Goal: Task Accomplishment & Management: Use online tool/utility

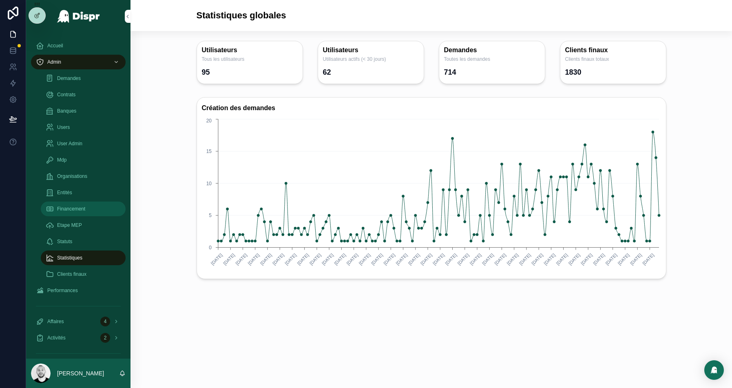
click at [69, 207] on span "Financement" at bounding box center [71, 209] width 28 height 7
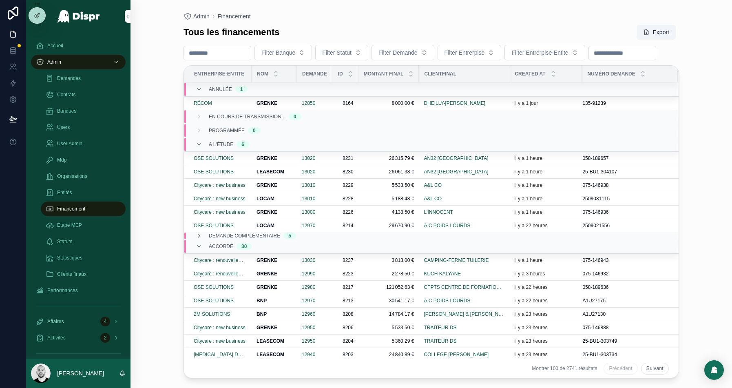
click at [589, 59] on input "scrollable content" at bounding box center [622, 52] width 67 height 11
paste input "**********"
type input "**********"
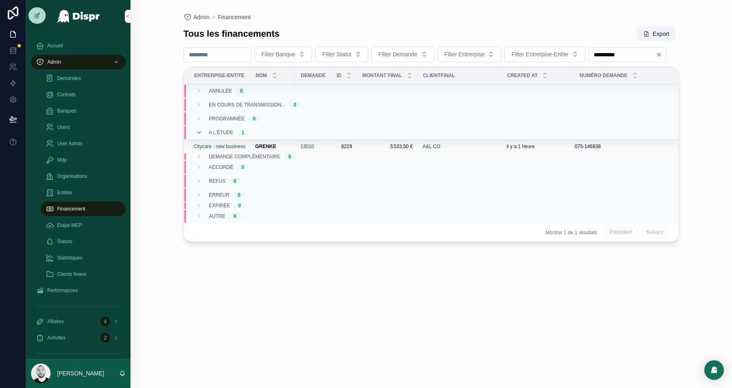
click at [324, 150] on div "13010" at bounding box center [314, 146] width 26 height 7
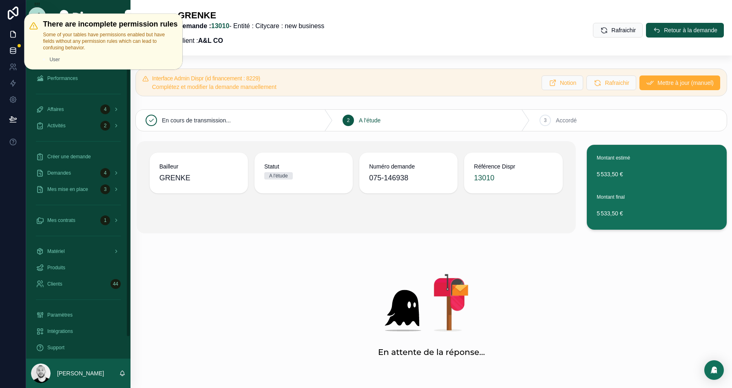
click at [17, 47] on icon at bounding box center [13, 51] width 8 height 8
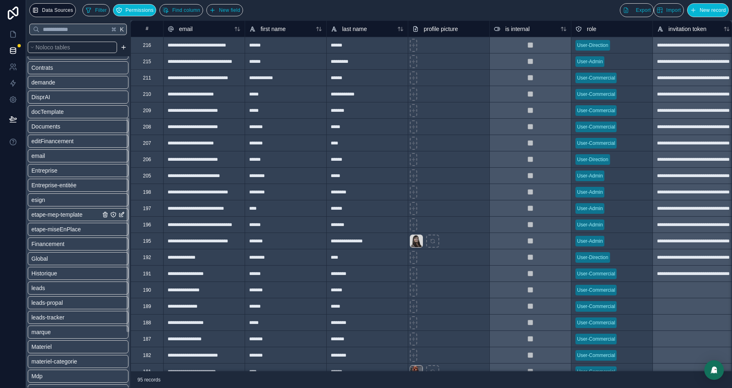
scroll to position [134, 0]
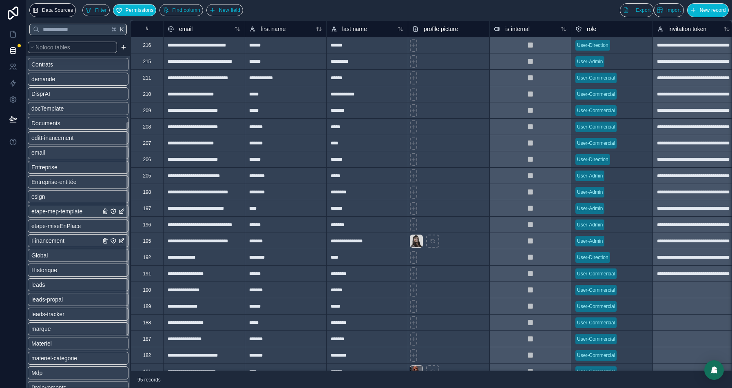
click at [53, 242] on span "Financement" at bounding box center [47, 241] width 33 height 8
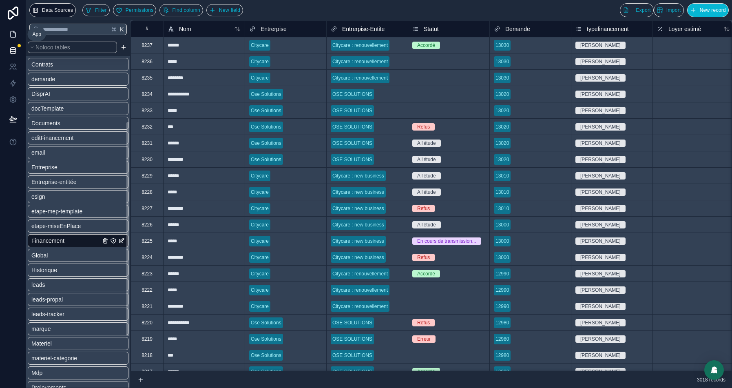
click at [19, 36] on link at bounding box center [13, 34] width 26 height 16
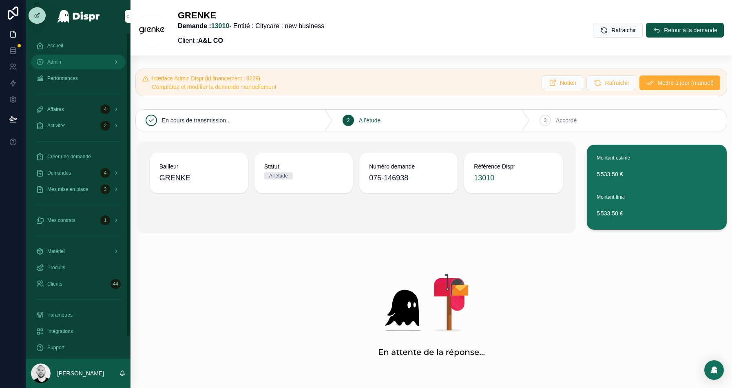
click at [78, 63] on div "Admin" at bounding box center [78, 61] width 85 height 13
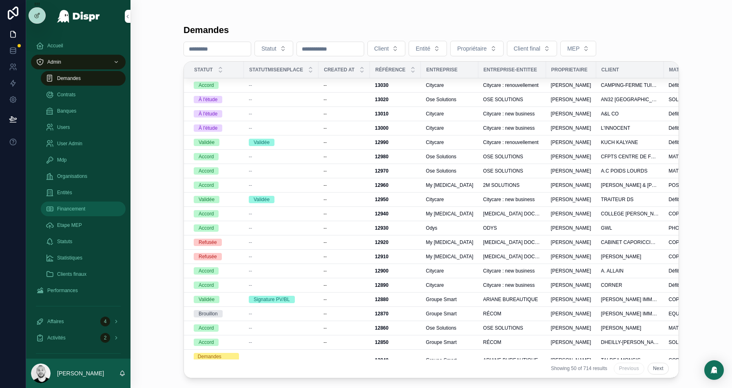
click at [68, 211] on span "Financement" at bounding box center [71, 209] width 28 height 7
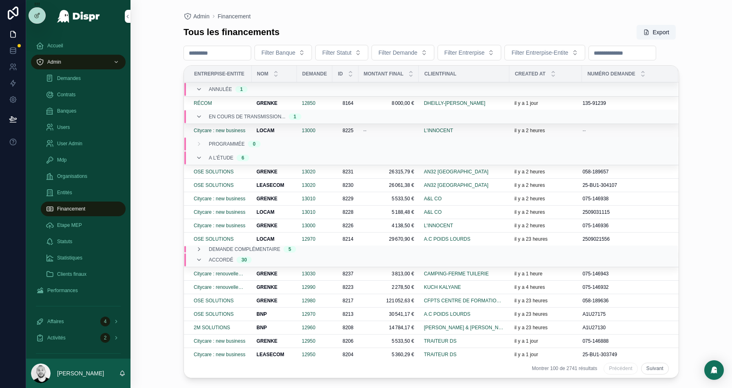
click at [288, 134] on div "LOCAM LOCAM" at bounding box center [274, 130] width 35 height 7
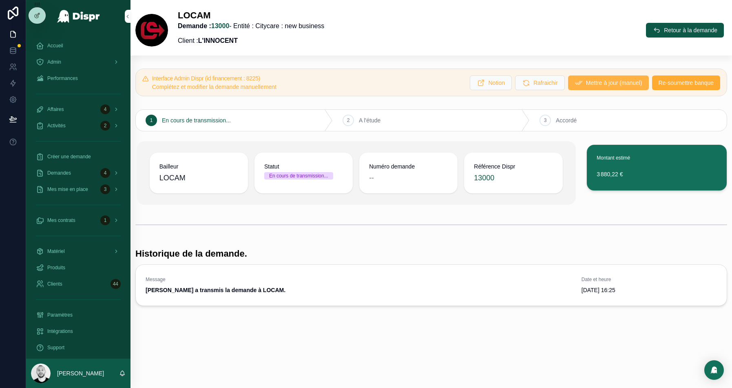
click at [591, 82] on span "Mettre à jour (manuel)" at bounding box center [614, 83] width 56 height 8
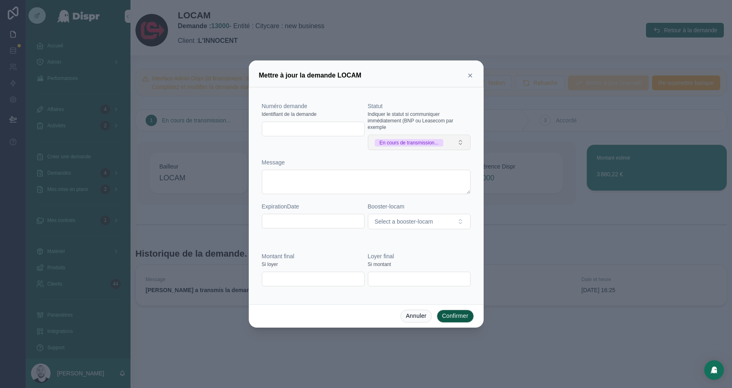
click at [468, 141] on button "En cours de transmission..." at bounding box center [419, 143] width 103 height 16
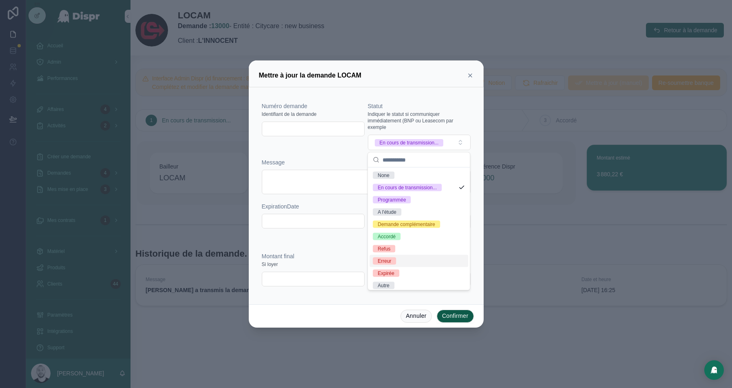
click at [388, 262] on div "Erreur" at bounding box center [384, 260] width 13 height 7
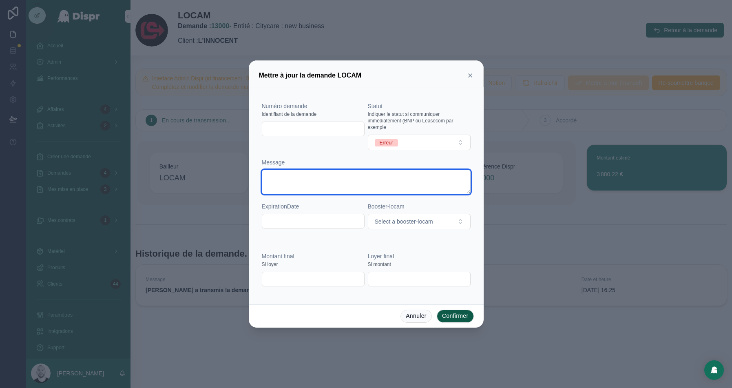
click at [284, 181] on textarea at bounding box center [366, 182] width 209 height 24
click at [393, 177] on textarea "**********" at bounding box center [366, 182] width 209 height 24
type textarea "**********"
click at [450, 317] on button "Confirmer" at bounding box center [455, 316] width 37 height 13
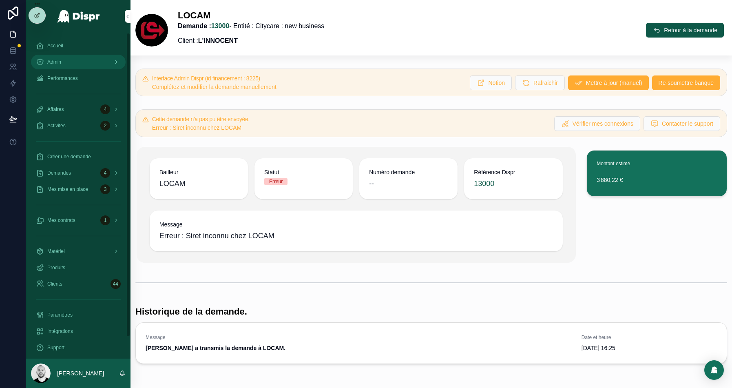
click at [42, 66] on icon "scrollable content" at bounding box center [40, 62] width 8 height 8
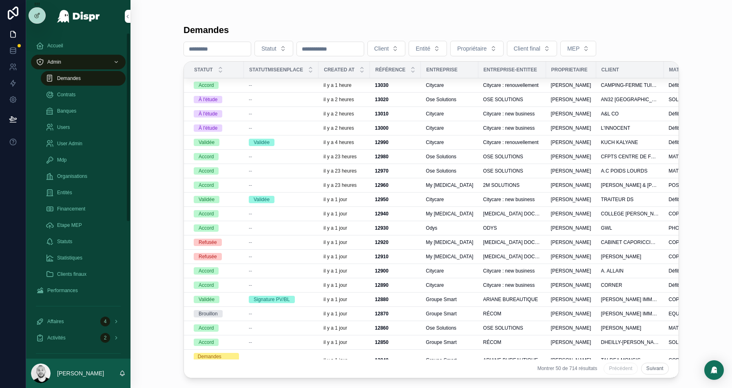
click at [221, 51] on input "scrollable content" at bounding box center [217, 48] width 67 height 11
type input "****"
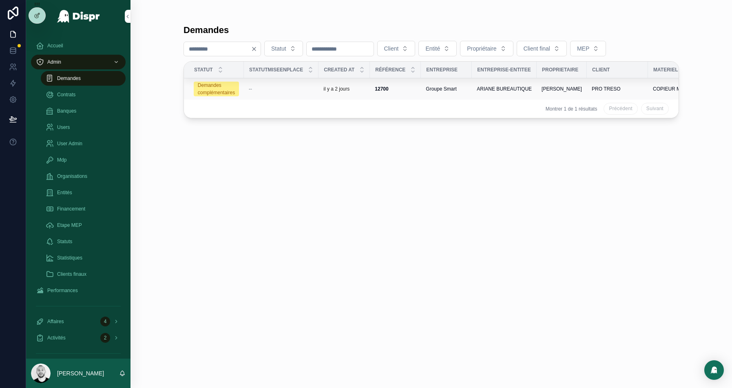
click at [304, 91] on td "--" at bounding box center [281, 89] width 75 height 22
click at [279, 84] on td "--" at bounding box center [281, 89] width 75 height 22
click at [279, 86] on div "--" at bounding box center [281, 89] width 65 height 7
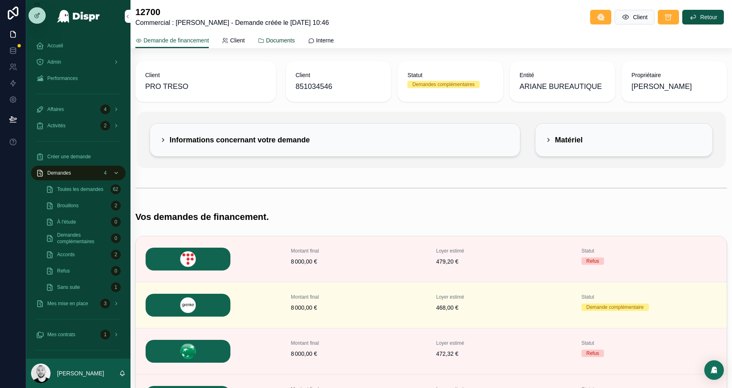
click at [295, 44] on span "Documents" at bounding box center [280, 40] width 29 height 8
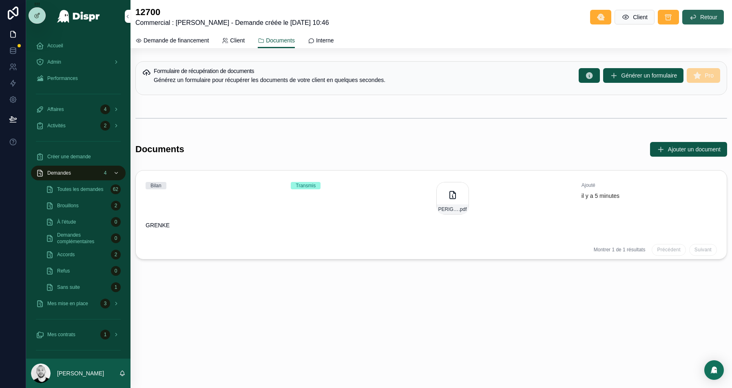
click at [706, 11] on button "Retour" at bounding box center [704, 17] width 42 height 15
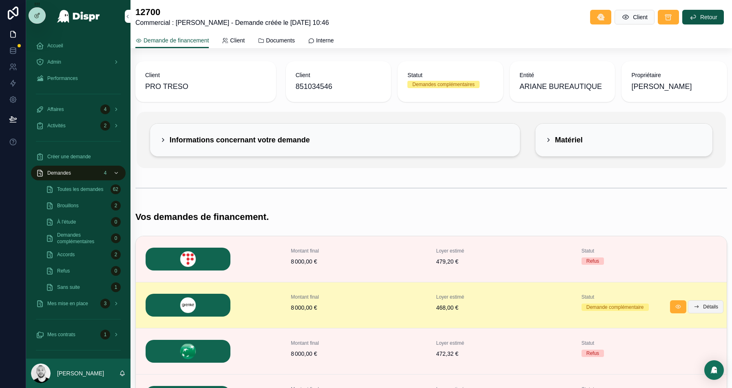
click at [706, 304] on span "Détails" at bounding box center [710, 307] width 15 height 7
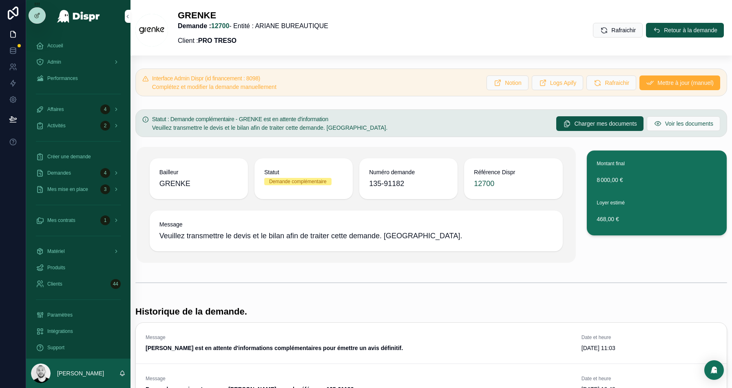
click at [388, 180] on span "135-91182" at bounding box center [408, 183] width 79 height 11
copy span "135-91182"
click at [665, 126] on span "Voir les documents" at bounding box center [689, 124] width 48 height 8
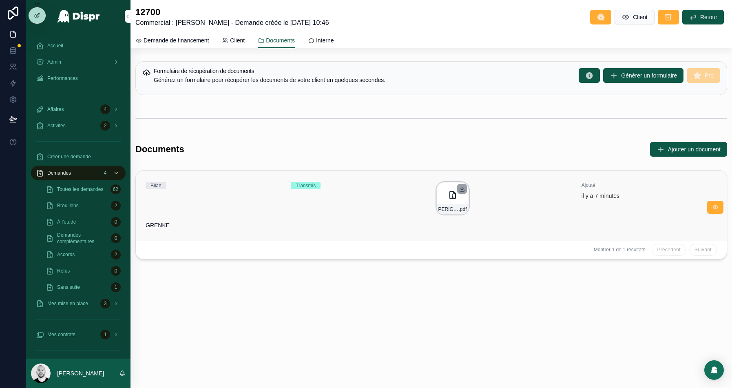
click at [464, 189] on icon "scrollable content" at bounding box center [462, 189] width 7 height 7
click at [13, 81] on icon at bounding box center [13, 83] width 5 height 6
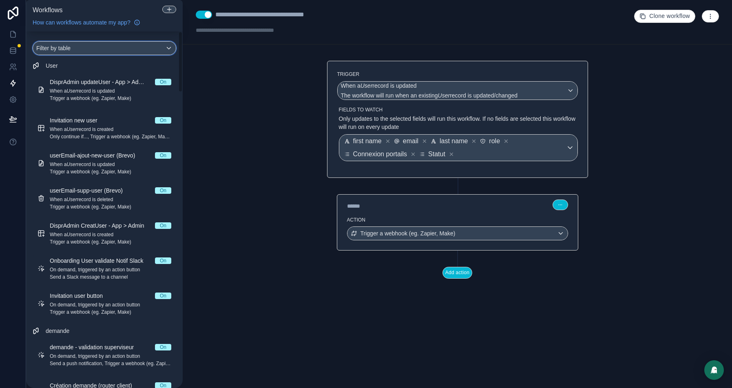
click at [86, 47] on div "Filter by table" at bounding box center [104, 48] width 143 height 13
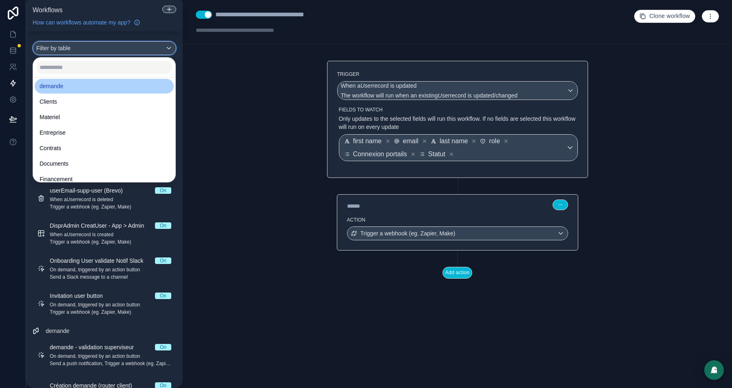
scroll to position [29, 0]
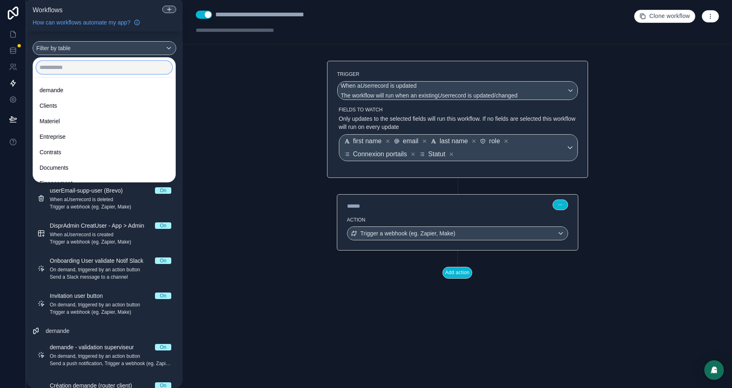
click at [66, 71] on input "text" at bounding box center [104, 67] width 136 height 13
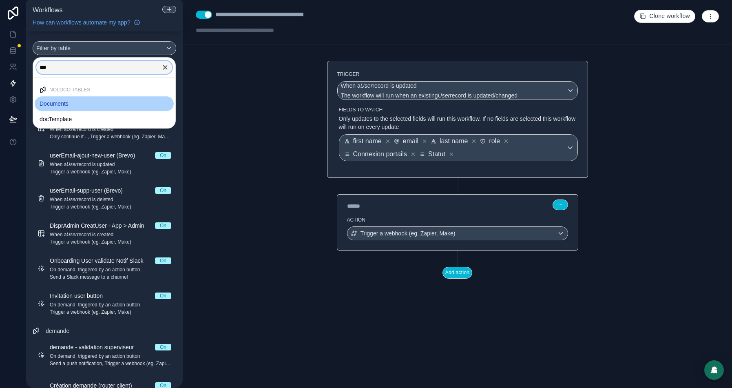
type input "***"
click at [57, 108] on span "Documents" at bounding box center [54, 104] width 29 height 10
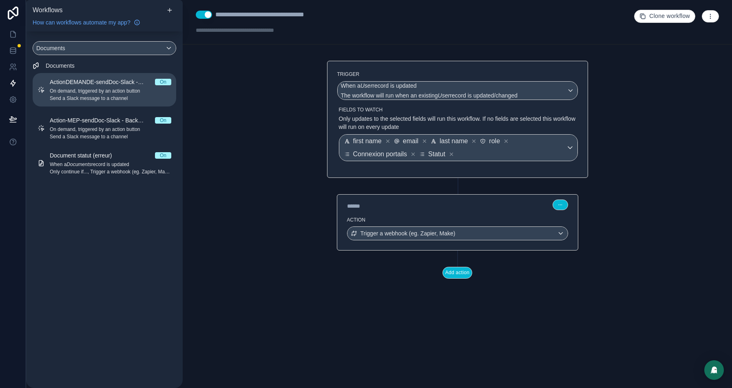
click at [80, 95] on span "Send a Slack message to a channel" at bounding box center [111, 98] width 122 height 7
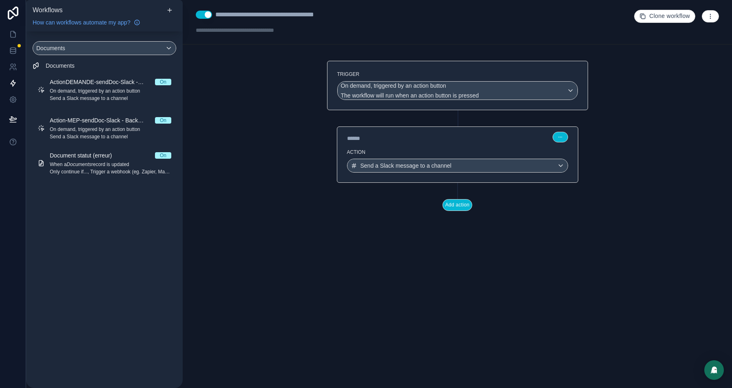
click at [479, 146] on div "Action Send a Slack message to a channel" at bounding box center [457, 164] width 241 height 37
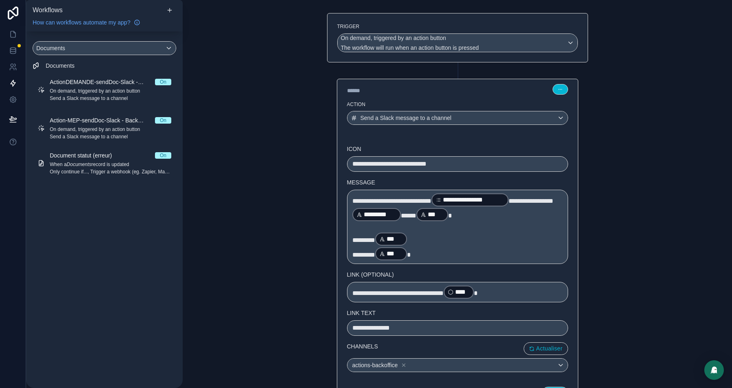
scroll to position [113, 0]
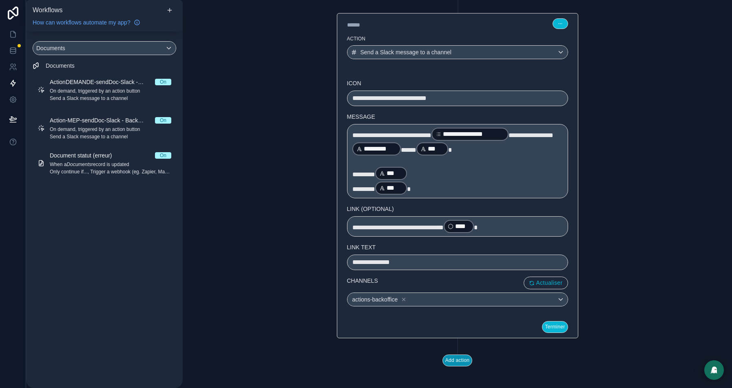
click at [454, 355] on button "Add action" at bounding box center [458, 361] width 30 height 12
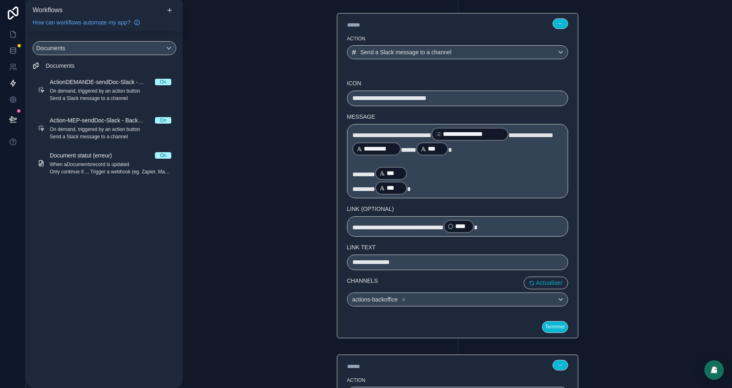
scroll to position [185, 0]
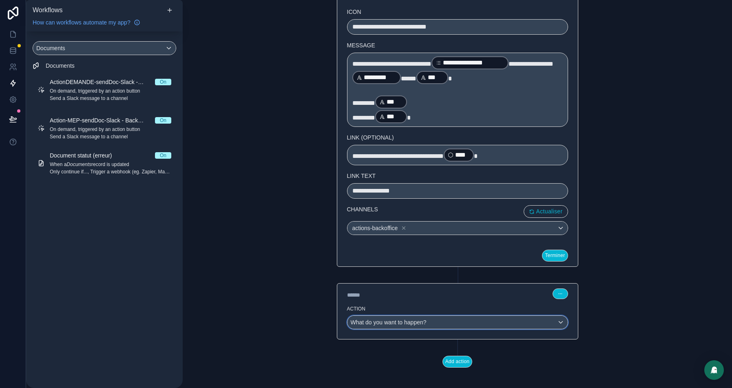
click at [396, 319] on span "What do you want to happen?" at bounding box center [389, 322] width 76 height 7
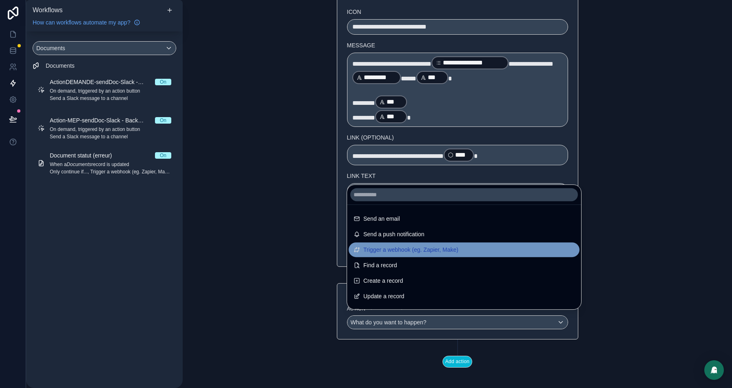
click at [386, 251] on span "Trigger a webhook (eg. Zapier, Make)" at bounding box center [411, 250] width 95 height 10
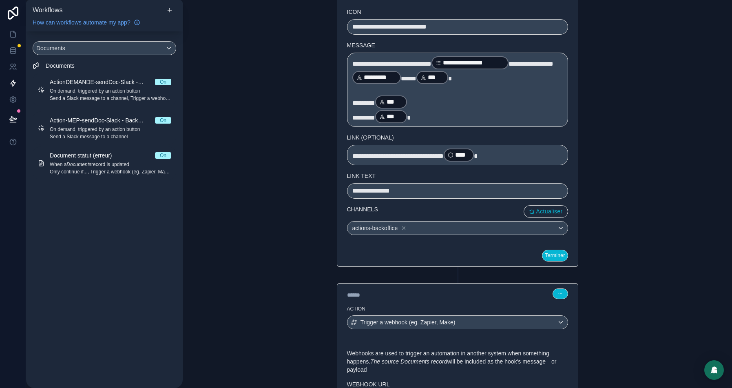
scroll to position [284, 0]
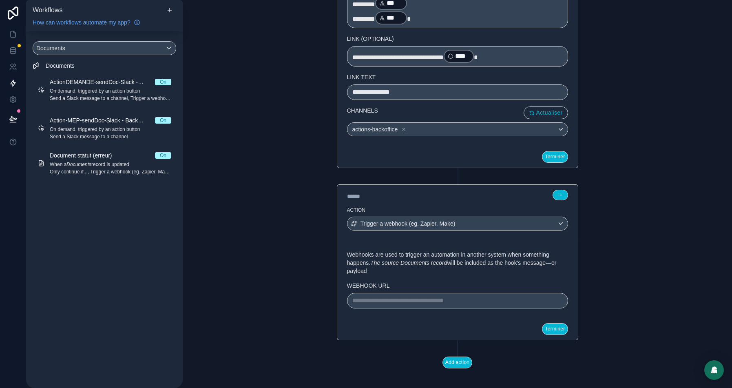
click at [408, 298] on p "**********" at bounding box center [458, 301] width 211 height 10
click at [556, 324] on button "Terminer" at bounding box center [555, 329] width 26 height 12
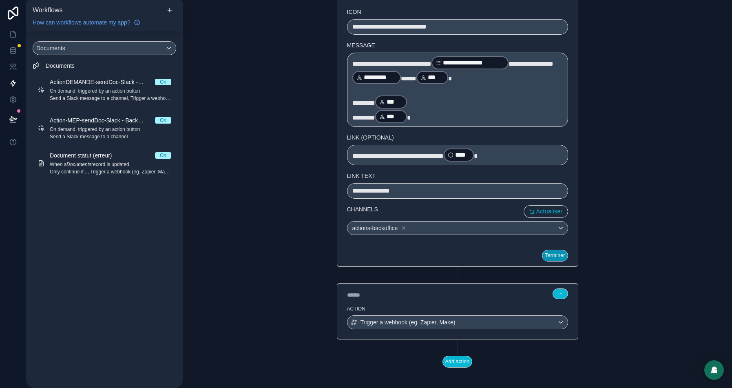
click at [548, 250] on button "Terminer" at bounding box center [555, 256] width 26 height 12
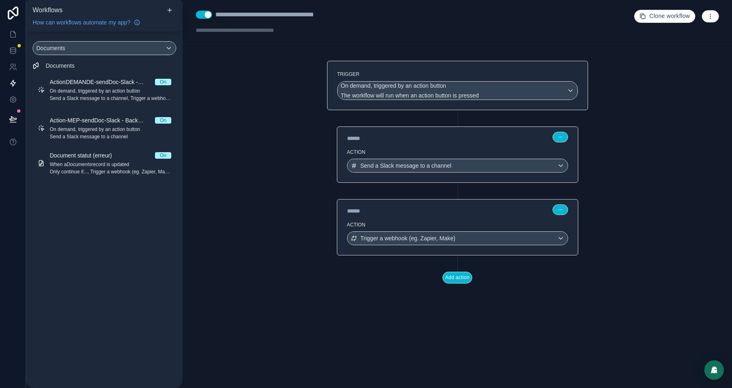
click at [713, 16] on icon "button" at bounding box center [710, 16] width 7 height 7
click at [685, 36] on span "Test workflow" at bounding box center [689, 35] width 39 height 7
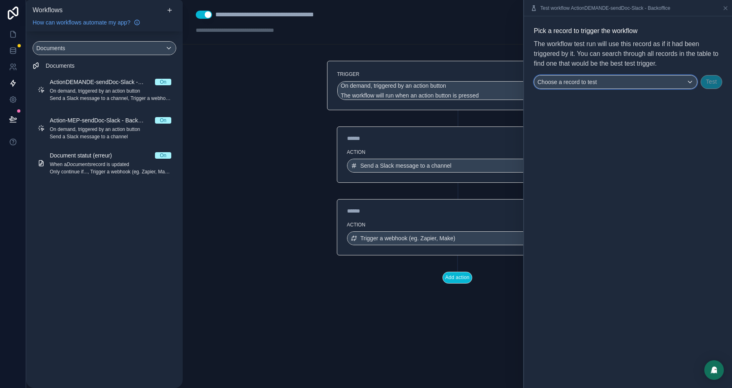
click at [616, 84] on div "Choose a record to test" at bounding box center [616, 81] width 163 height 13
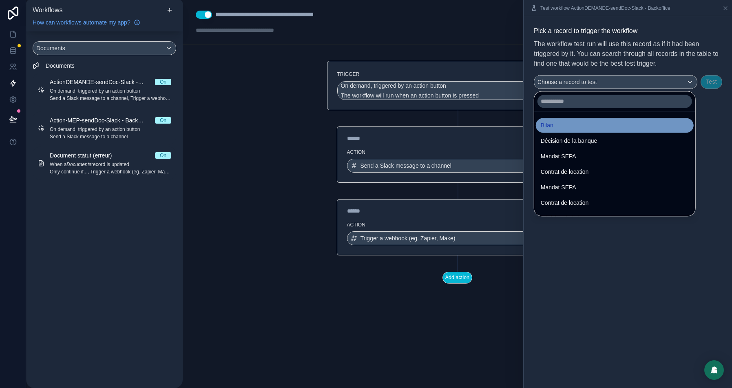
click at [564, 125] on div "Bilan" at bounding box center [615, 125] width 148 height 10
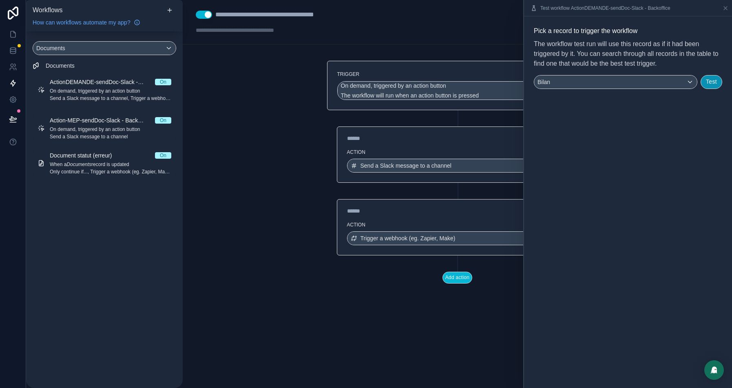
click at [712, 82] on button "Test" at bounding box center [712, 82] width 22 height 14
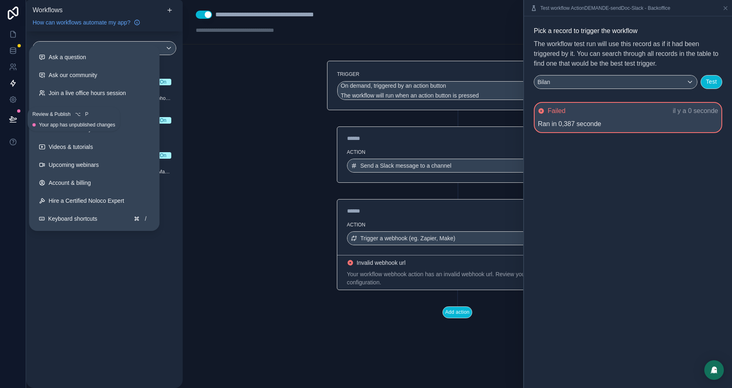
click at [13, 119] on icon at bounding box center [13, 119] width 8 height 8
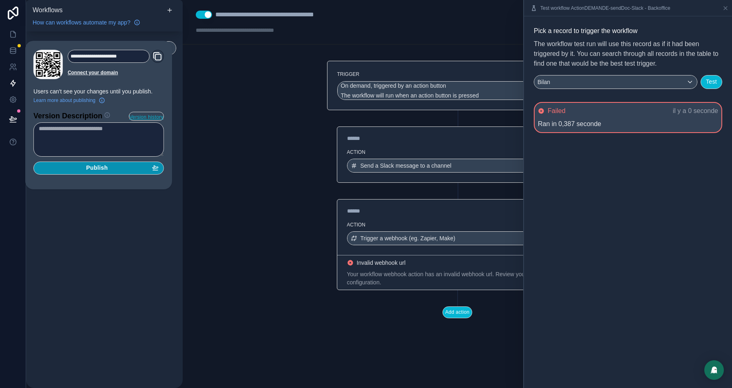
click at [81, 169] on div "Publish" at bounding box center [99, 167] width 120 height 7
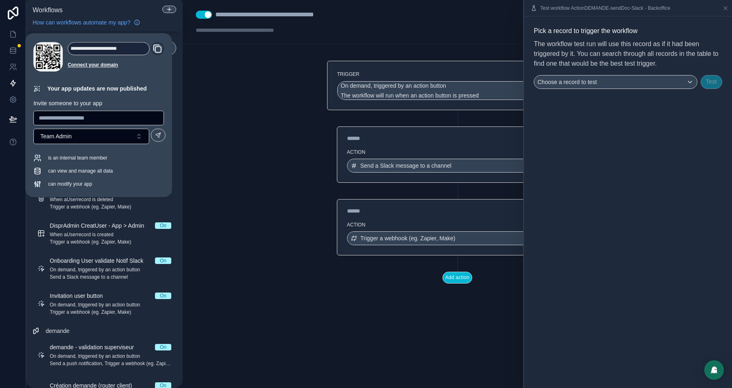
click at [480, 222] on label "Action" at bounding box center [457, 225] width 221 height 7
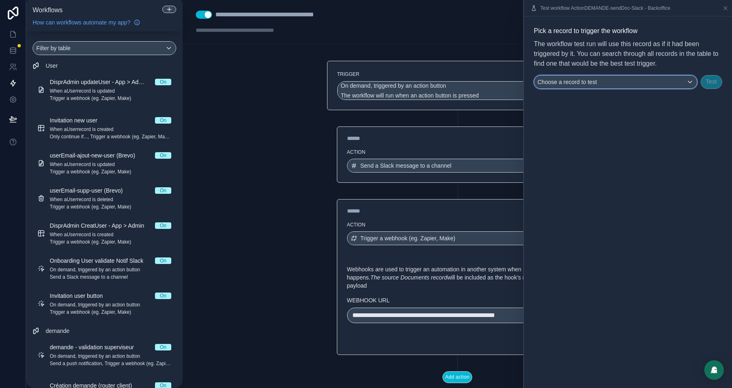
click at [686, 83] on div "Choose a record to test" at bounding box center [616, 81] width 163 height 13
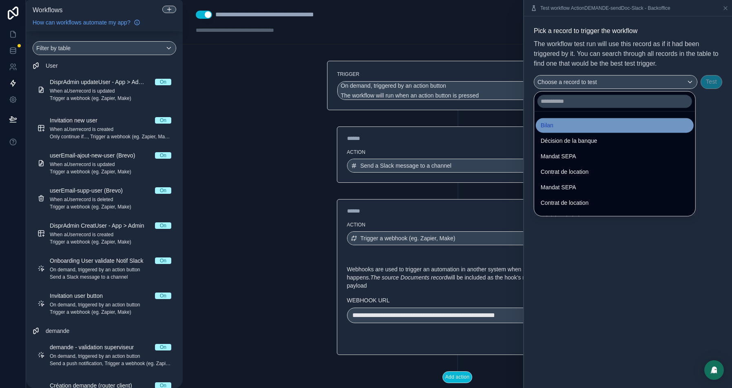
click at [566, 122] on div "Bilan" at bounding box center [615, 125] width 148 height 10
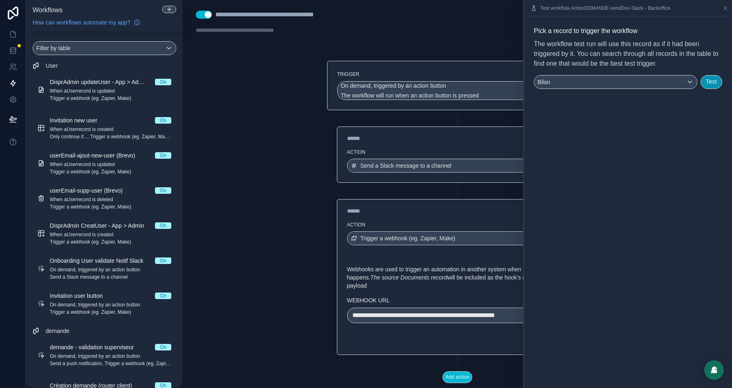
click at [714, 79] on button "Test" at bounding box center [712, 82] width 22 height 14
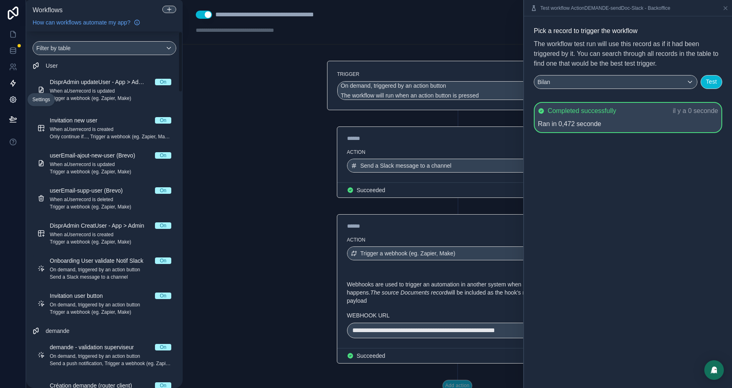
click at [15, 98] on icon at bounding box center [13, 100] width 6 height 6
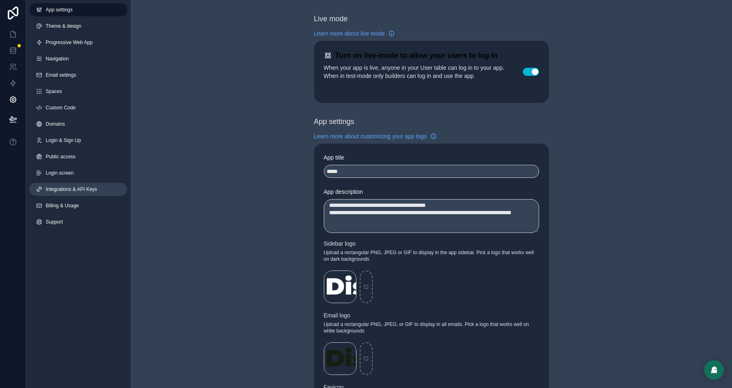
click at [84, 193] on link "Integrations & API Keys" at bounding box center [78, 189] width 98 height 13
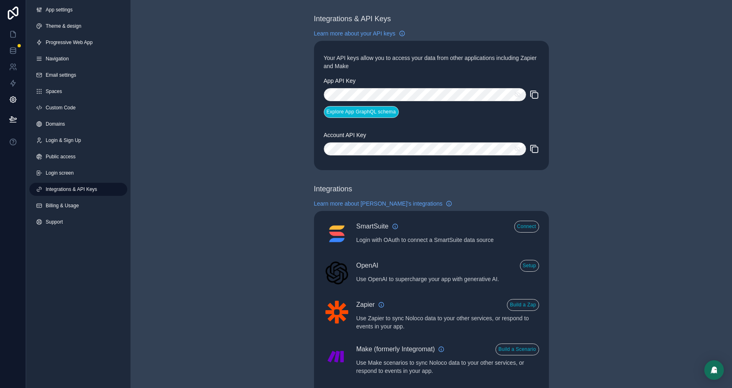
click at [359, 111] on button "Explore App GraphQL schema" at bounding box center [361, 112] width 75 height 12
click at [9, 49] on icon at bounding box center [13, 51] width 8 height 8
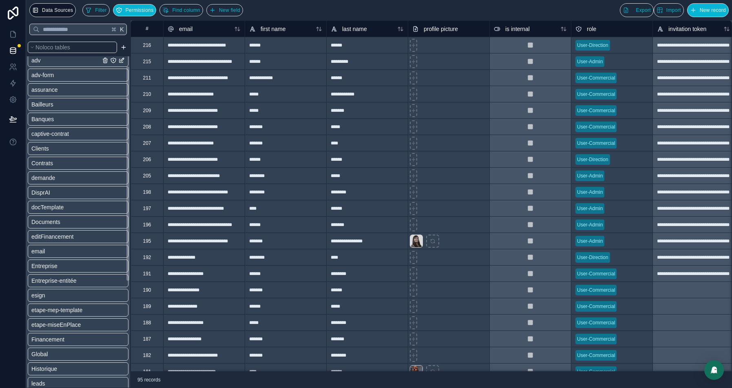
scroll to position [45, 0]
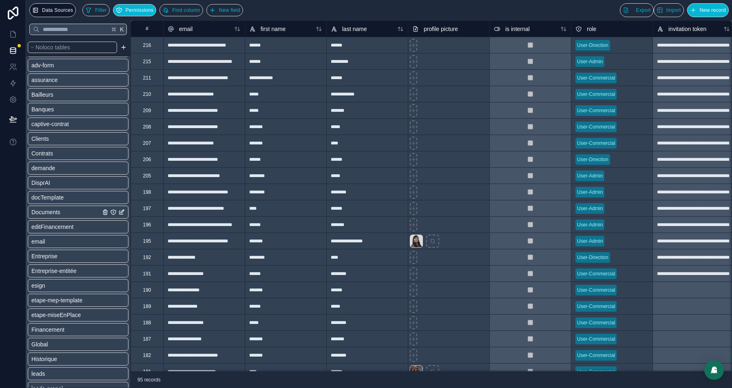
click at [46, 213] on span "Documents" at bounding box center [45, 212] width 29 height 8
